Goal: Use online tool/utility: Utilize a website feature to perform a specific function

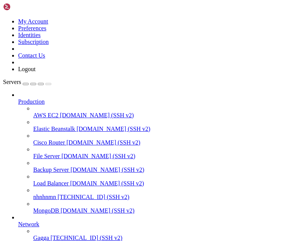
scroll to position [94, 0]
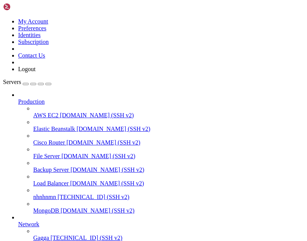
scroll to position [0, 0]
click at [49, 234] on span "Gagga" at bounding box center [41, 237] width 16 height 6
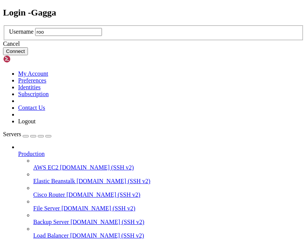
type input "root"
click at [28, 55] on button "Connect" at bounding box center [15, 51] width 25 height 8
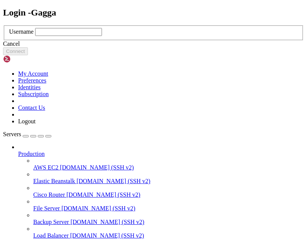
click at [102, 36] on input "text" at bounding box center [68, 32] width 67 height 8
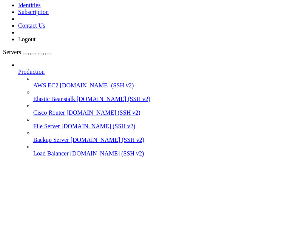
type input "root"
click at [28, 55] on button "Connect" at bounding box center [15, 51] width 25 height 8
